Goal: Information Seeking & Learning: Learn about a topic

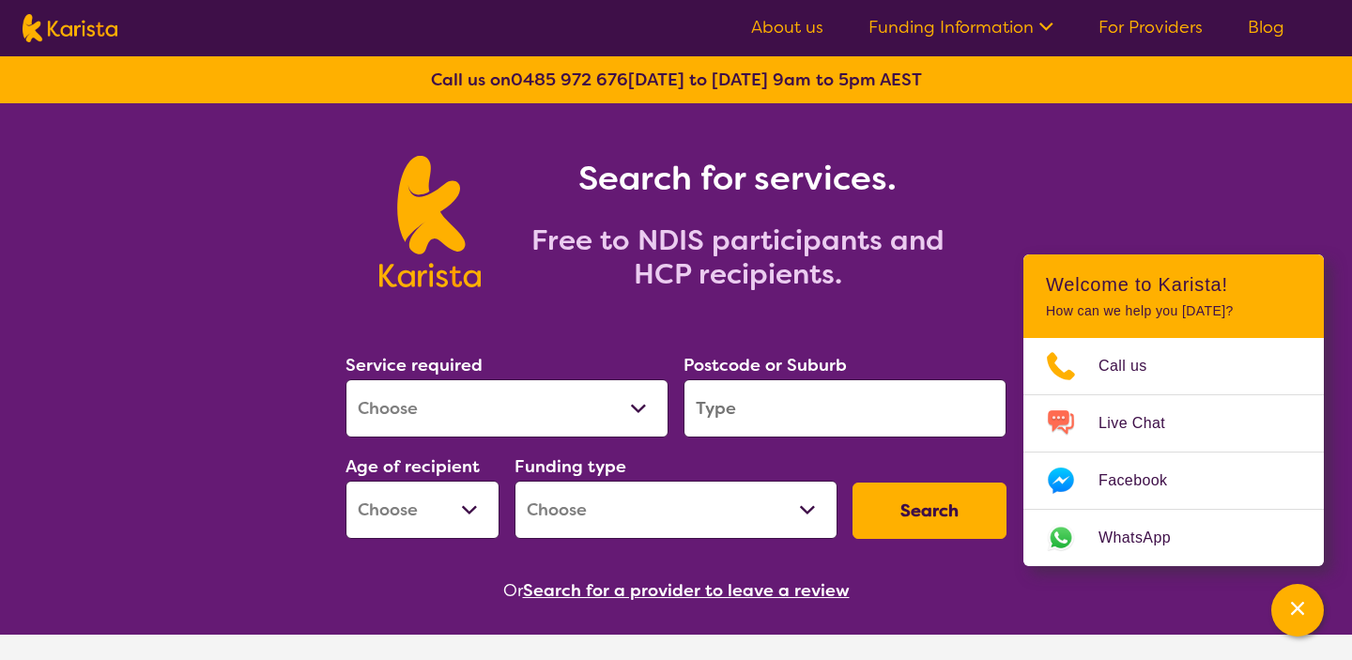
click at [641, 415] on select "Allied Health Assistant Assessment ([MEDICAL_DATA] or [MEDICAL_DATA]) Behaviour…" at bounding box center [506, 408] width 323 height 58
select select "Exercise physiology"
click at [736, 402] on input "search" at bounding box center [844, 408] width 323 height 58
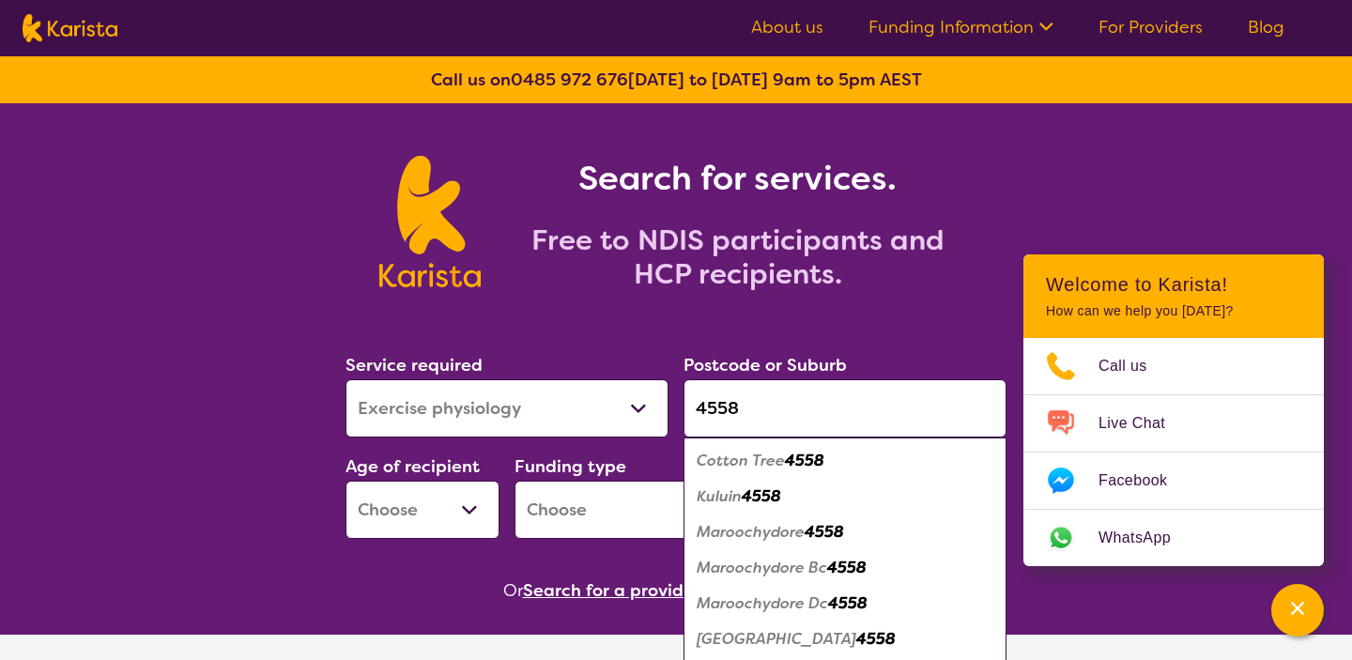
type input "4558"
click at [750, 565] on em "Maroochydore Bc" at bounding box center [761, 568] width 130 height 20
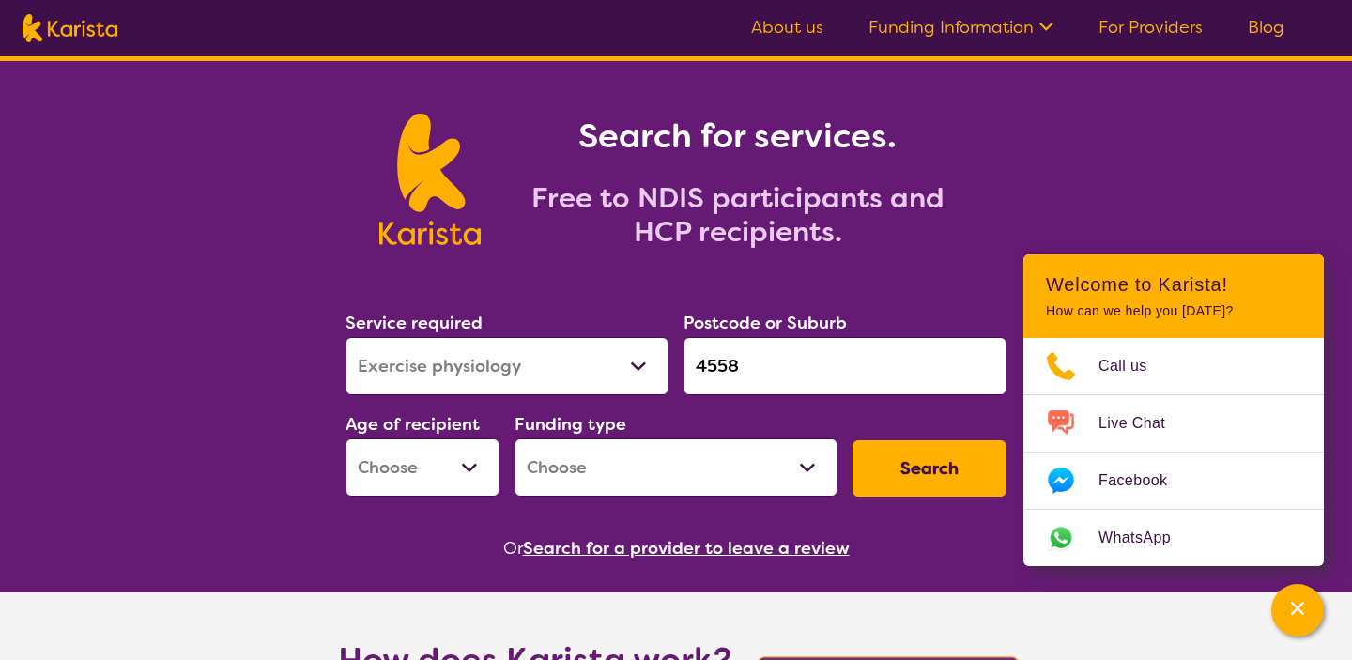
scroll to position [46, 0]
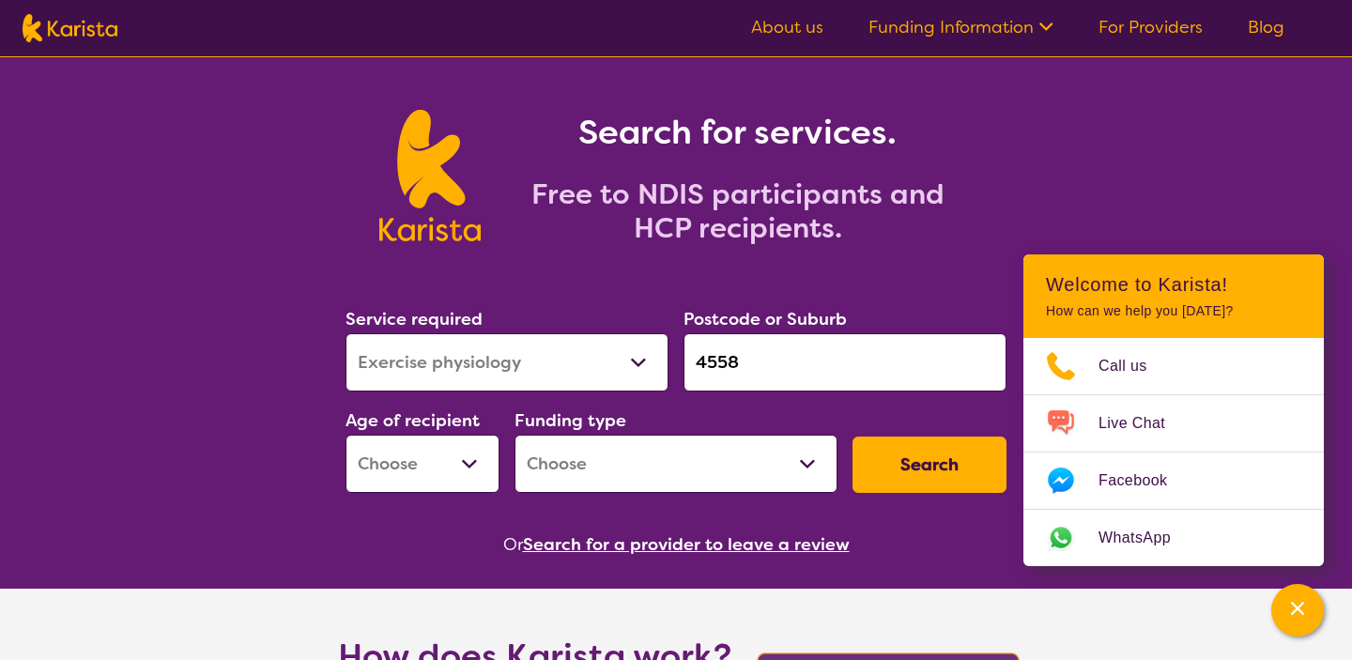
click at [924, 468] on button "Search" at bounding box center [929, 464] width 154 height 56
click at [467, 471] on select "Early Childhood - 0 to 9 Child - 10 to 11 Adolescent - 12 to 17 Adult - 18 to 6…" at bounding box center [422, 464] width 154 height 58
select select "AD"
click at [742, 453] on select "Home Care Package (HCP) National Disability Insurance Scheme (NDIS) I don't know" at bounding box center [675, 464] width 323 height 58
select select "NDIS"
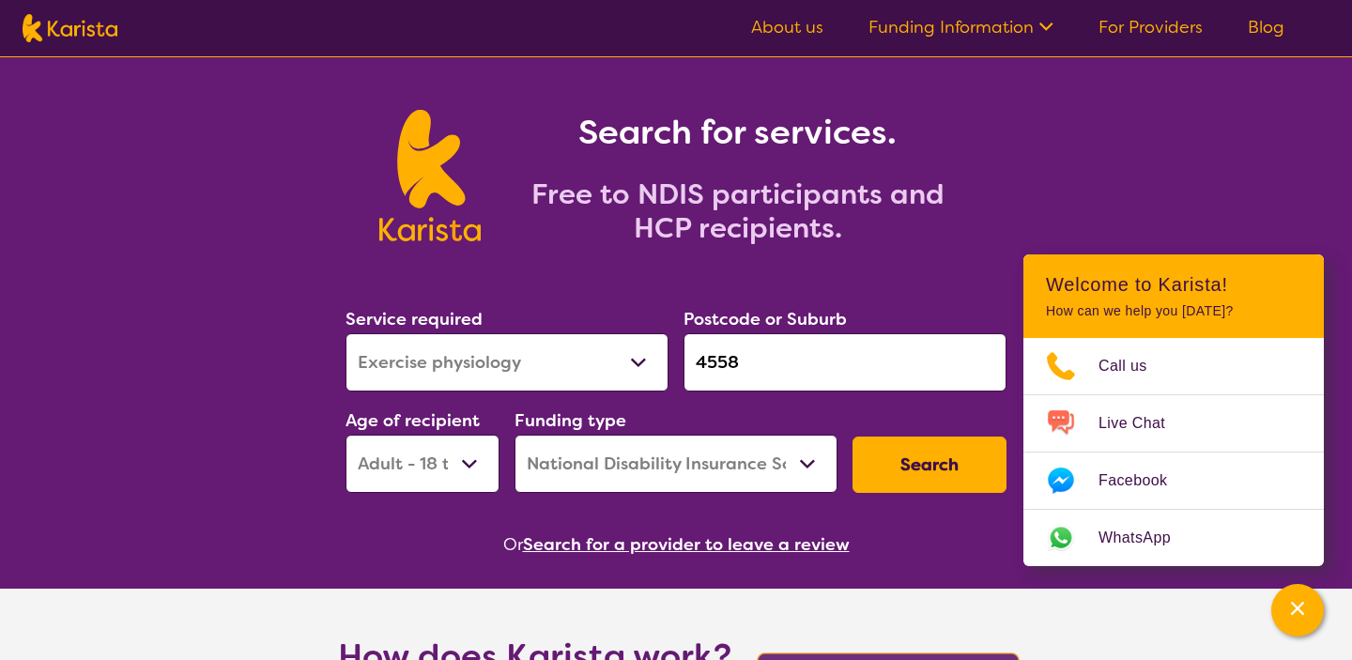
click at [914, 462] on button "Search" at bounding box center [929, 464] width 154 height 56
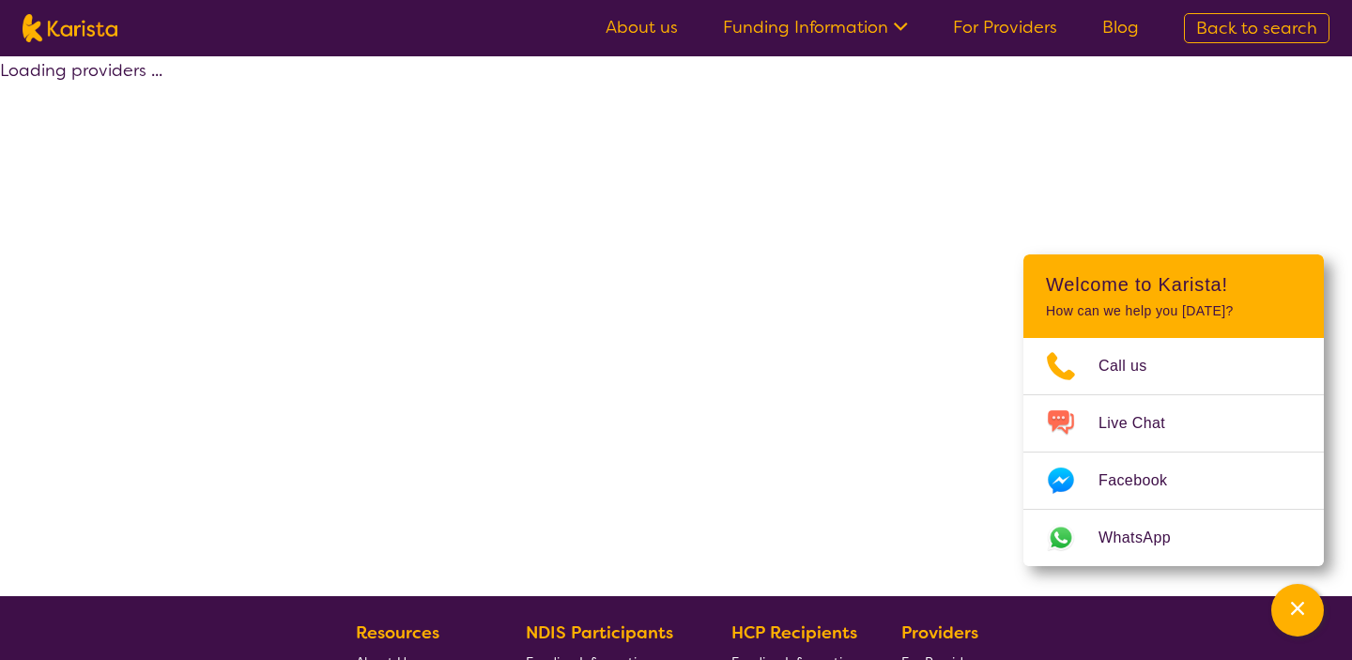
select select "by_score"
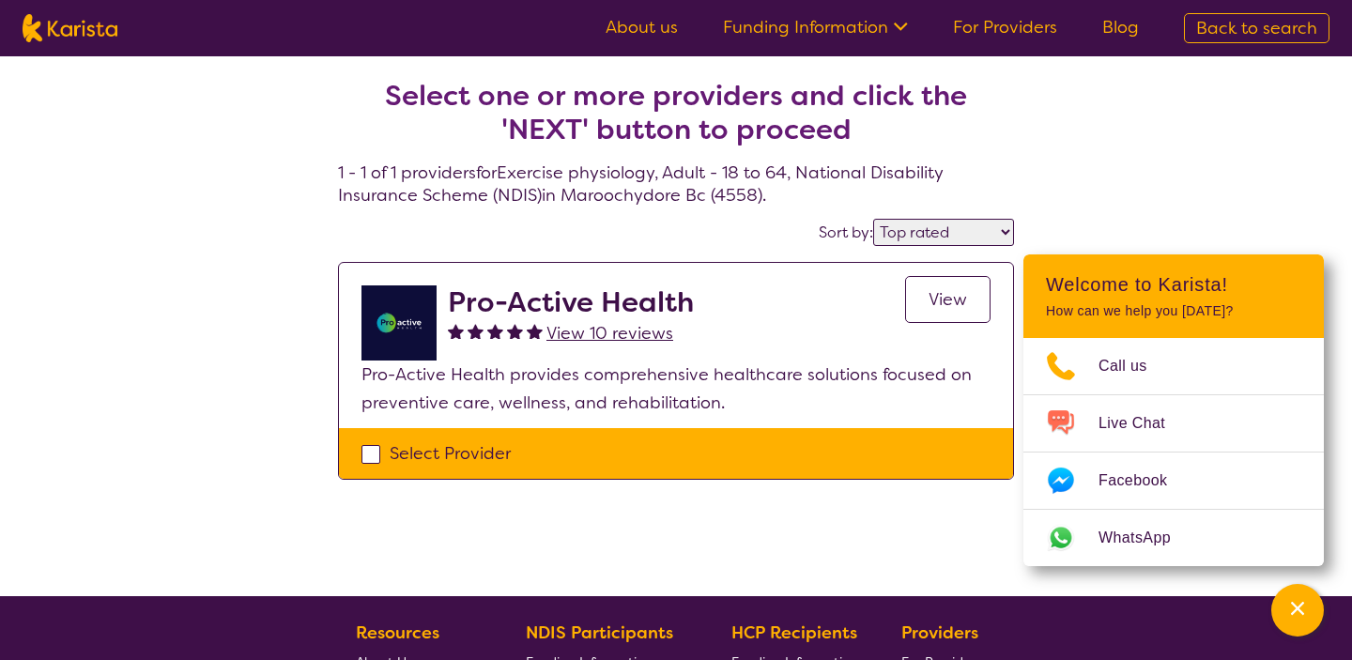
click at [1140, 208] on div "Select one or more providers and click the 'NEXT' button to proceed 1 - 1 of 1 …" at bounding box center [676, 326] width 1352 height 540
click at [1291, 613] on icon "Channel Menu" at bounding box center [1297, 608] width 13 height 13
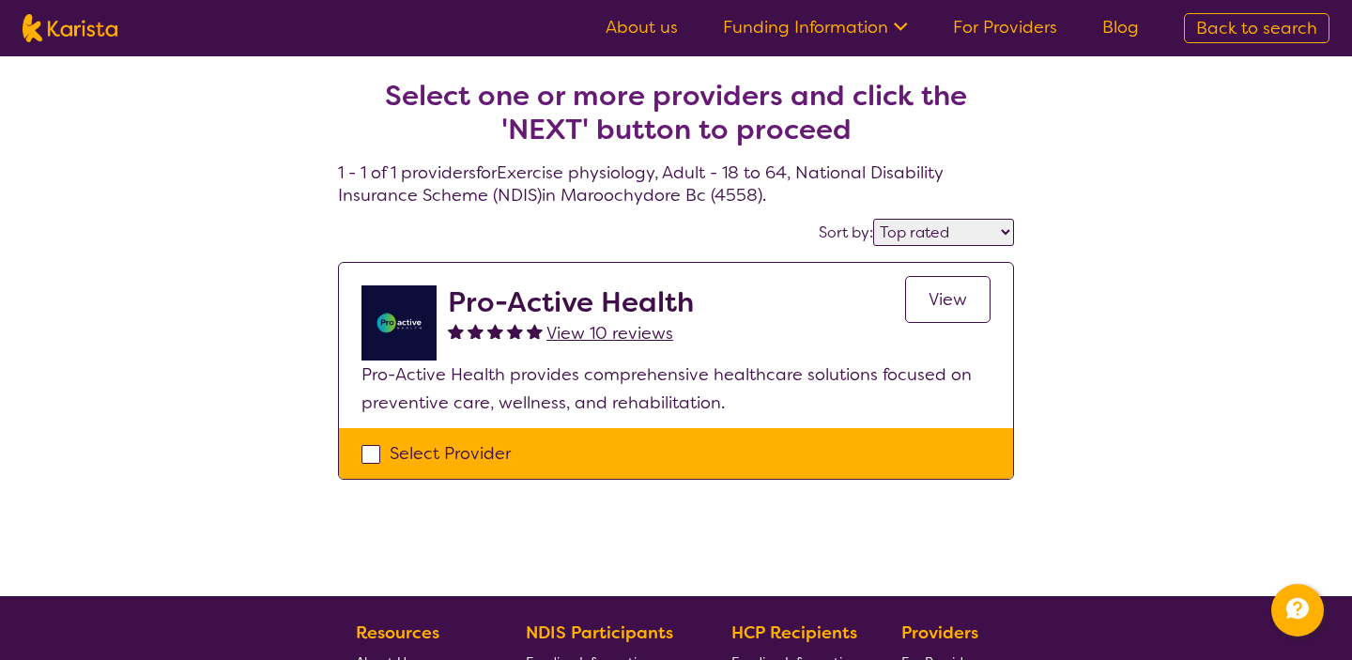
click at [948, 311] on link "View" at bounding box center [947, 299] width 85 height 47
